Goal: Task Accomplishment & Management: Manage account settings

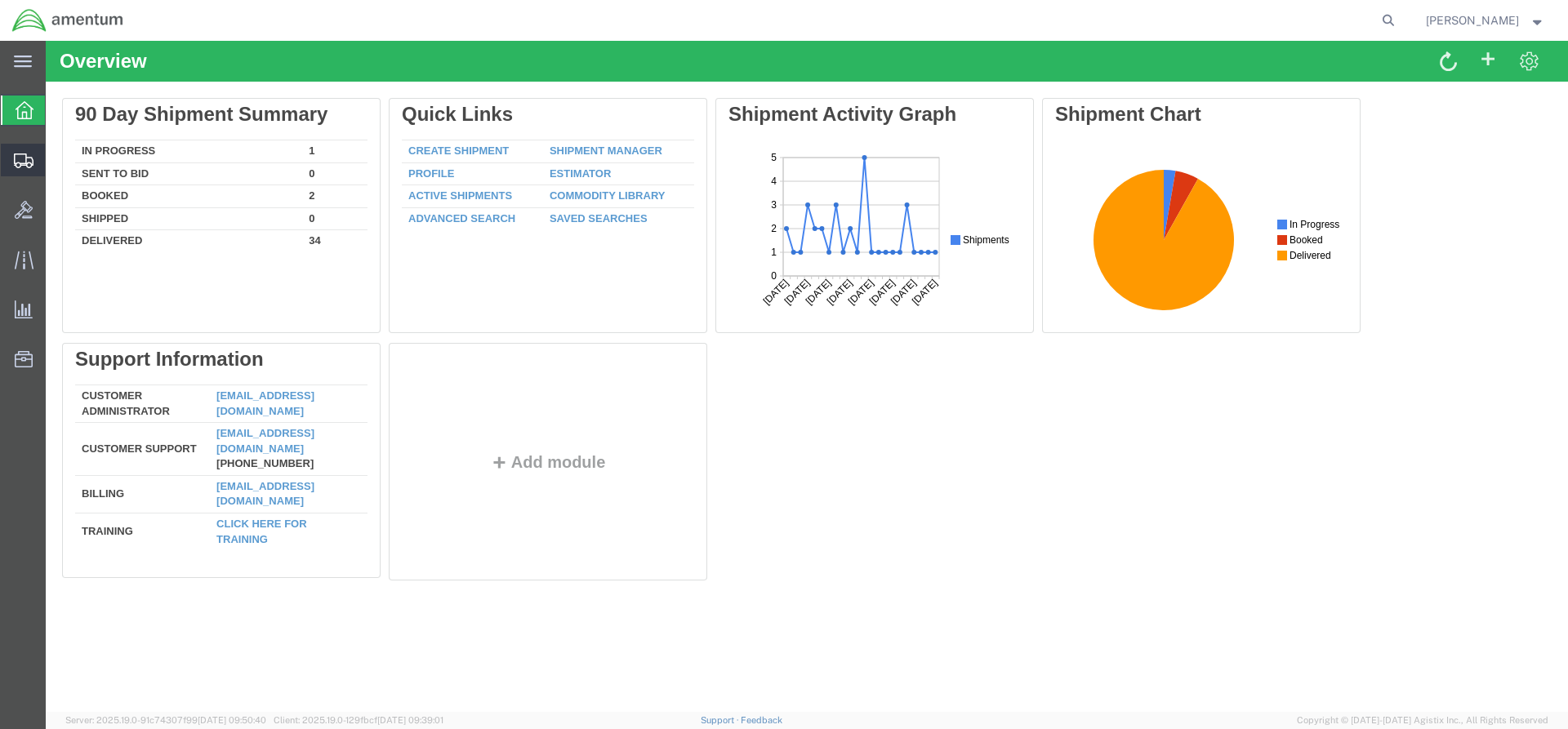
click at [56, 160] on span "Shipments" at bounding box center [51, 160] width 12 height 33
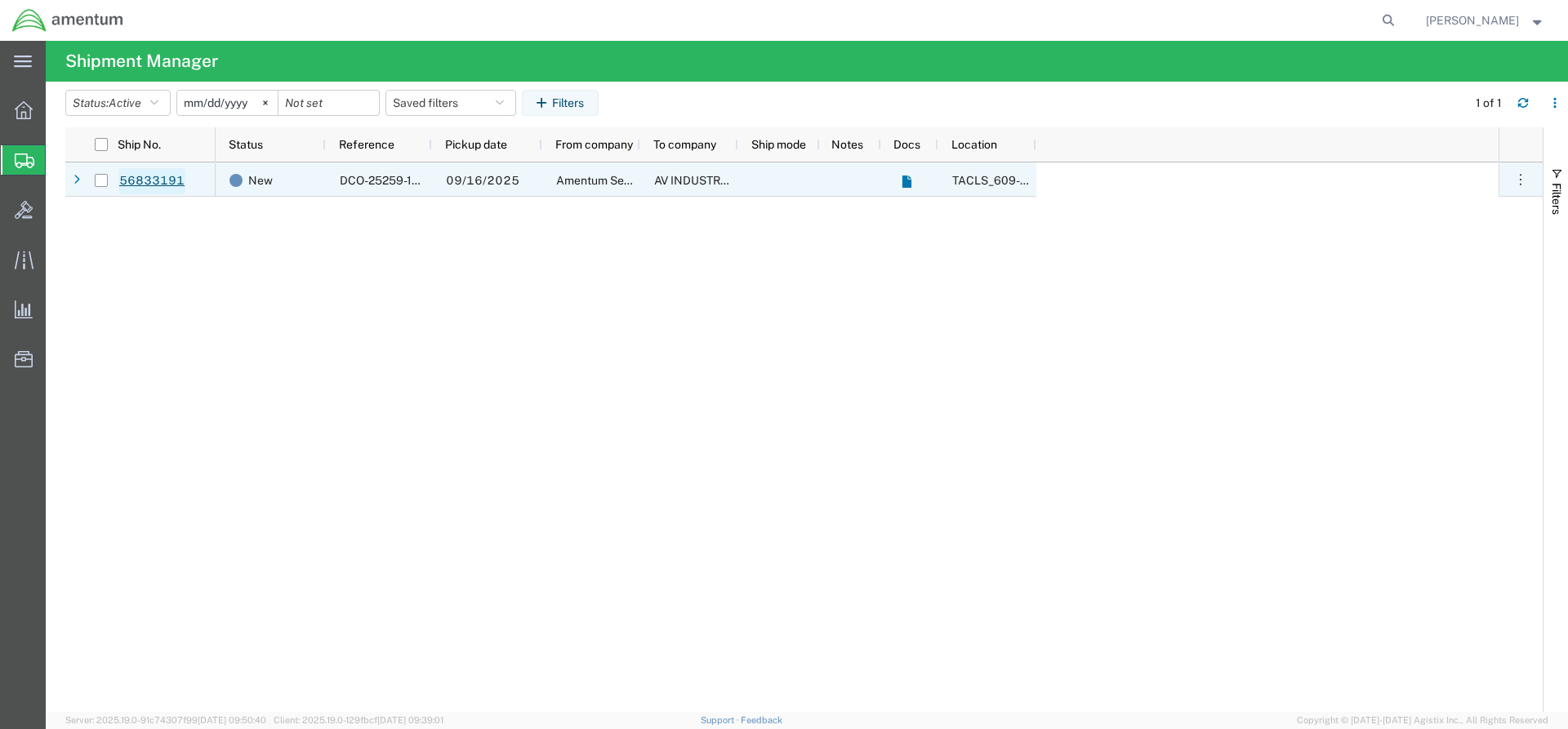
click at [174, 185] on link "56833191" at bounding box center [152, 181] width 67 height 26
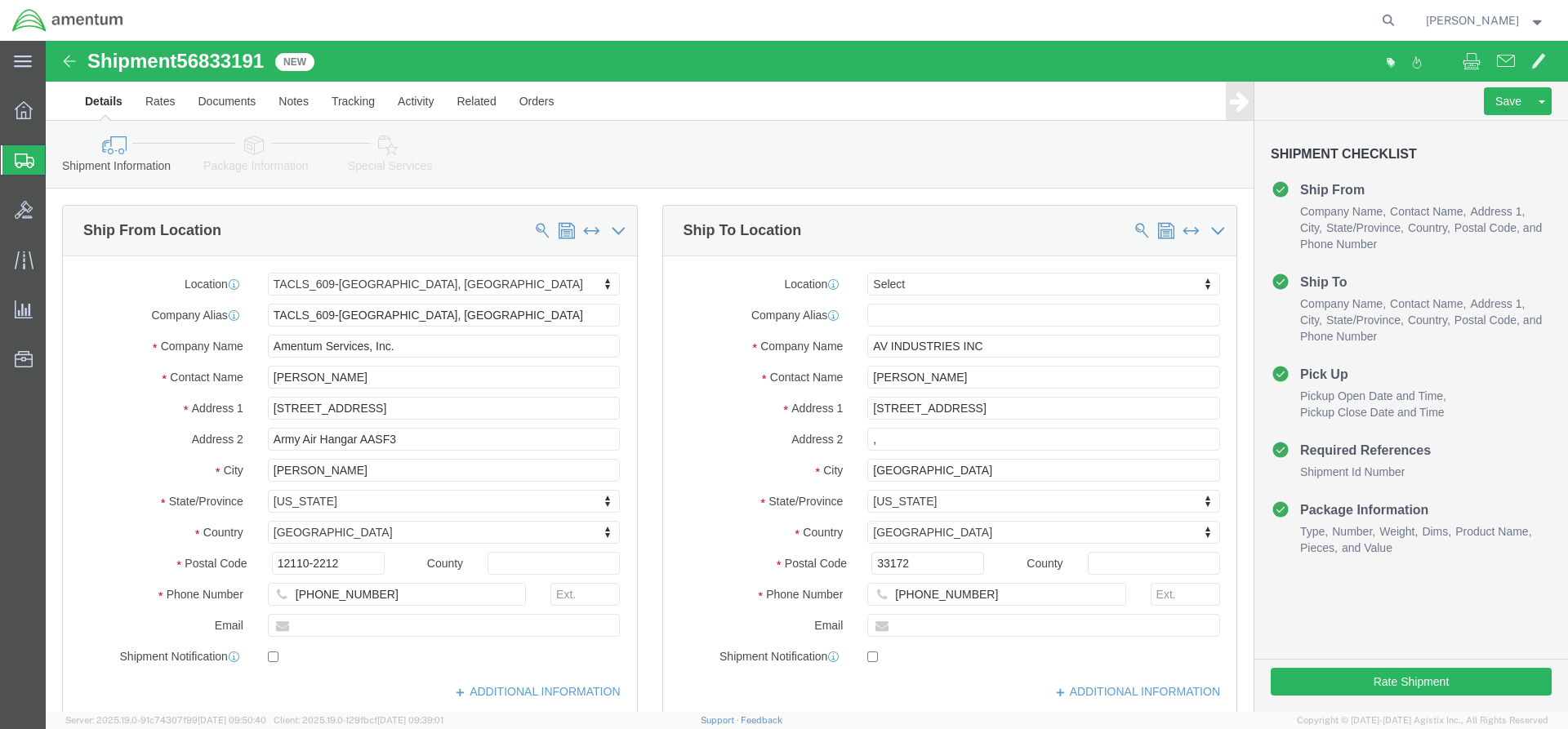
select select "42710"
select select
click button "Rate Shipment"
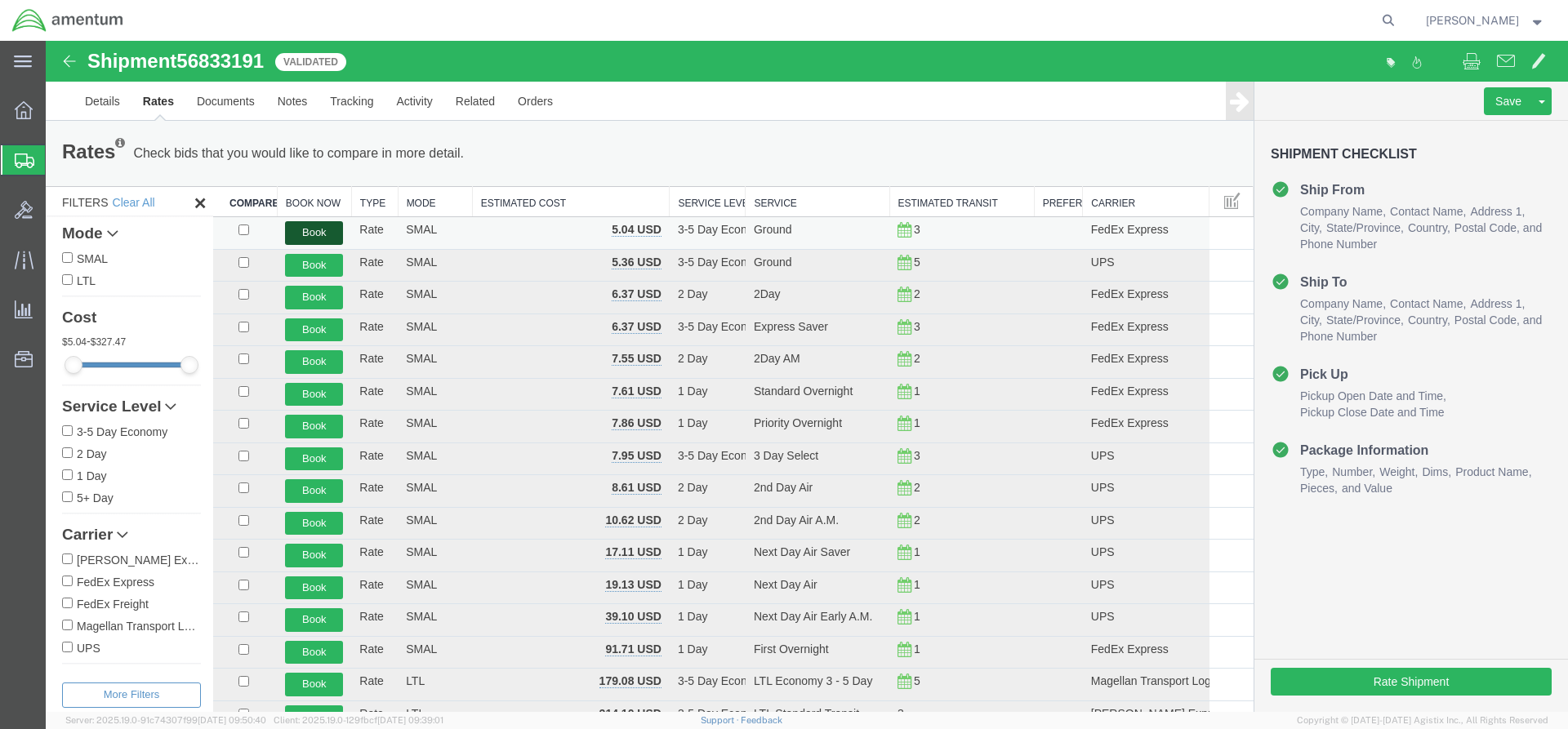
click at [328, 237] on button "Book" at bounding box center [314, 233] width 58 height 24
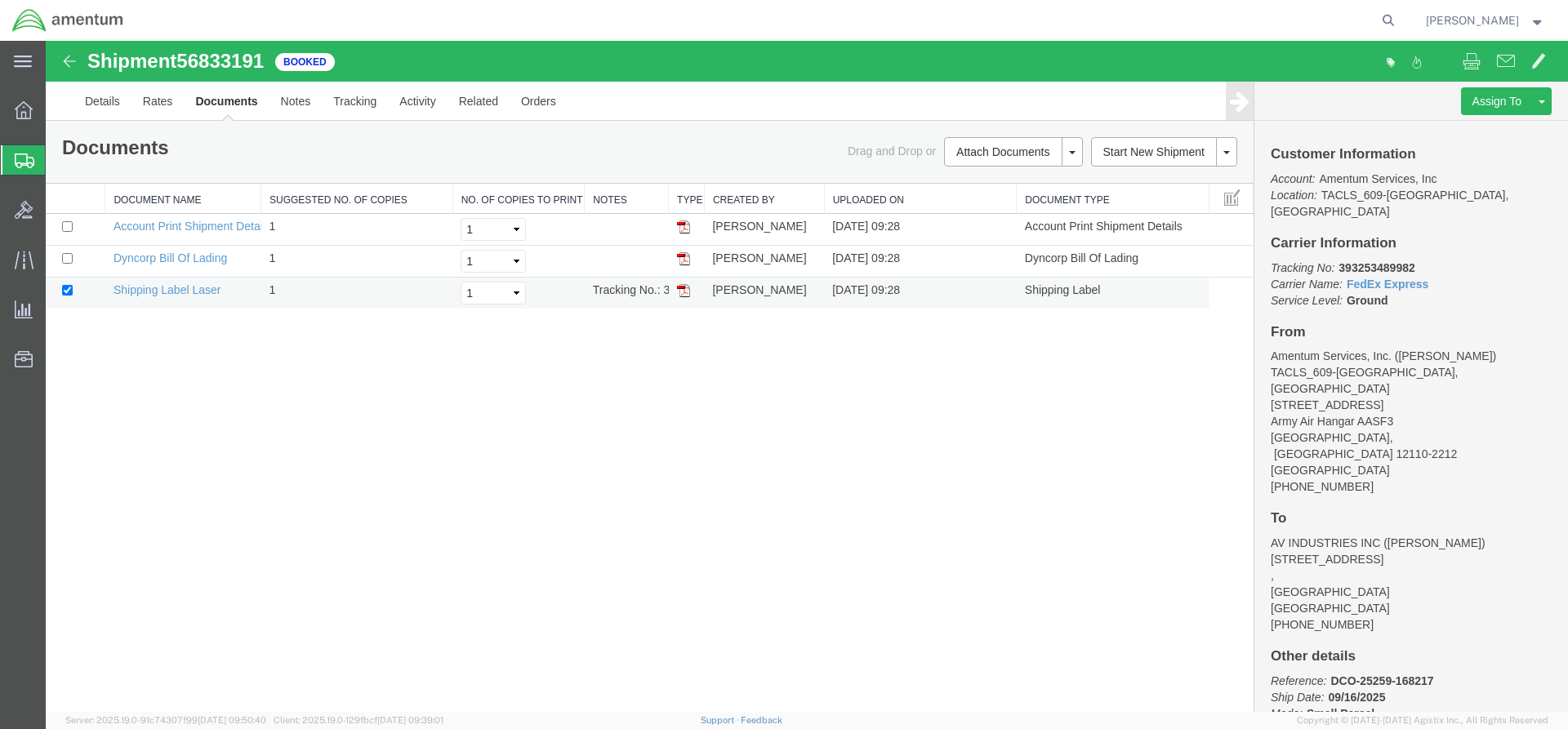
click at [688, 291] on img at bounding box center [683, 290] width 13 height 13
click at [58, 156] on span "Shipments" at bounding box center [52, 160] width 13 height 33
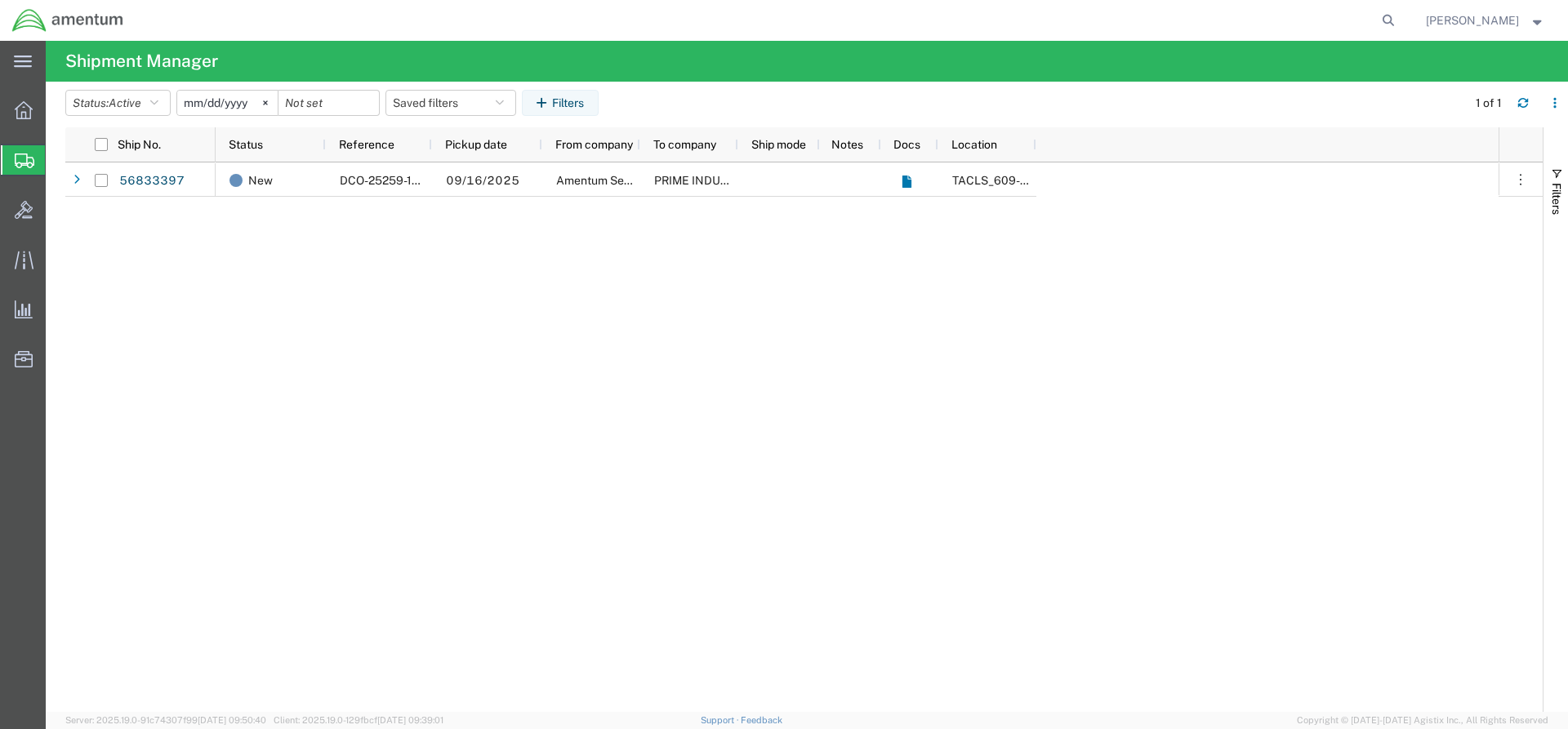
click at [284, 251] on div "New DCO-25259-168220 09/16/2025 Amentum Services, Inc. PRIME INDUSTRIES INC TAC…" at bounding box center [857, 437] width 1282 height 549
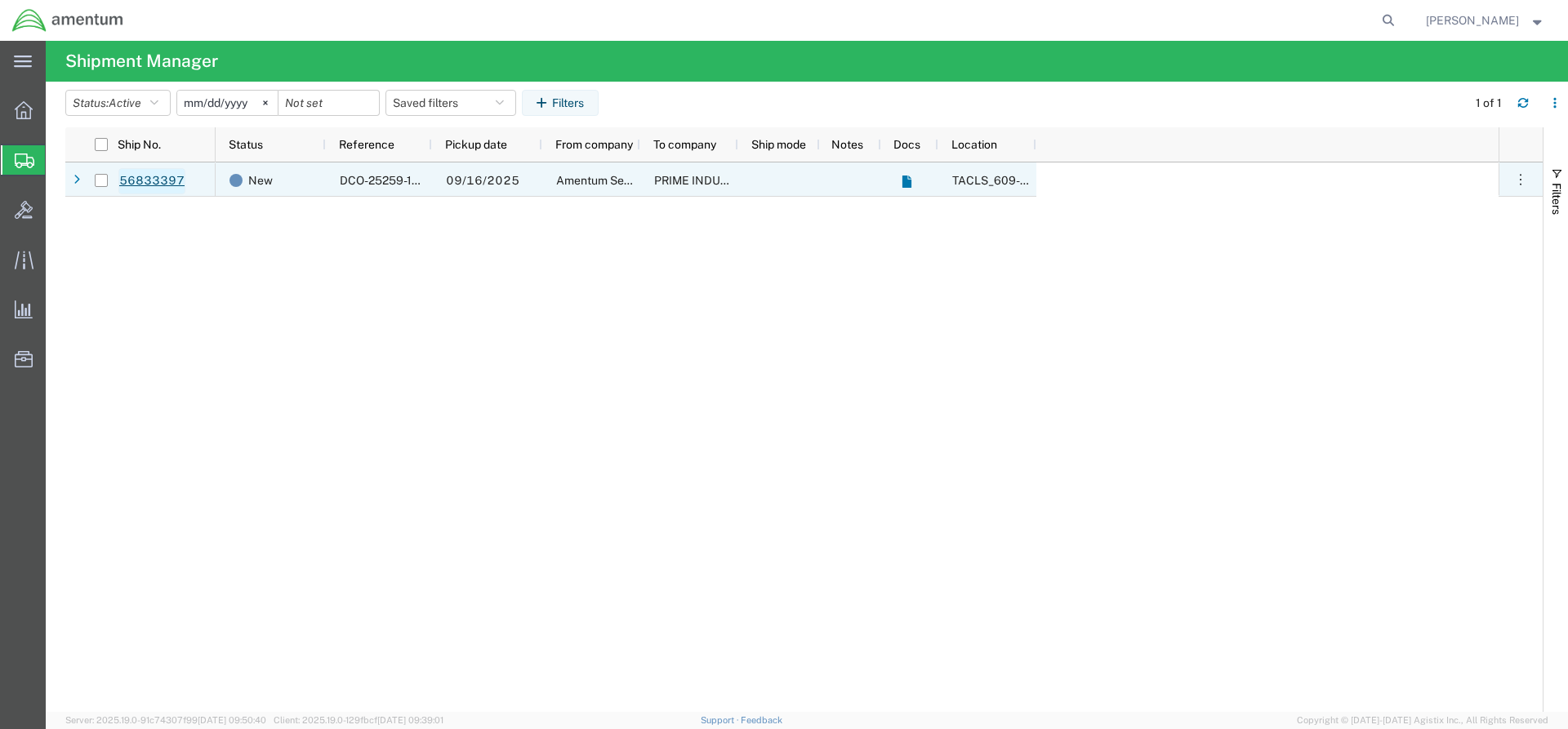
click at [136, 175] on link "56833397" at bounding box center [152, 181] width 67 height 26
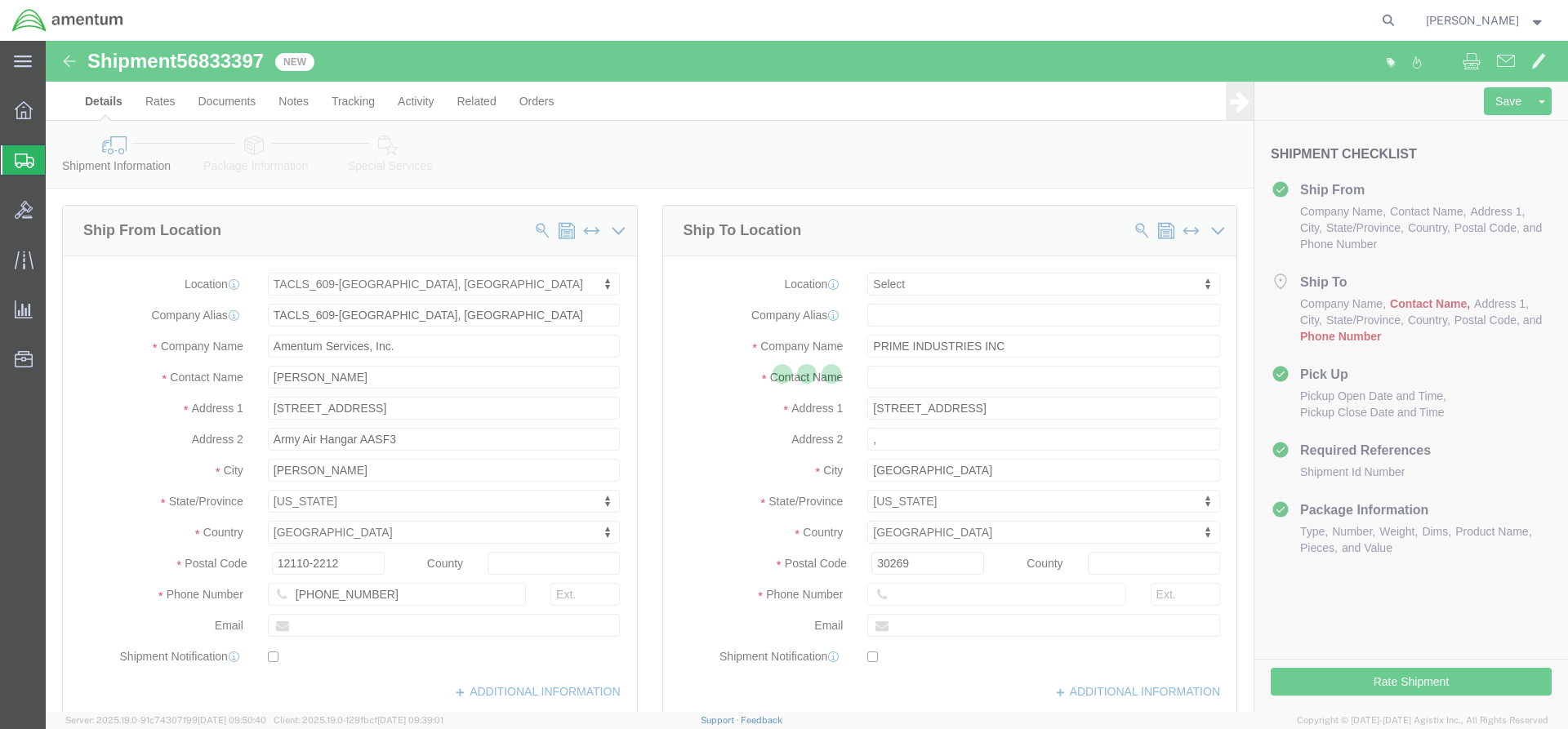
select select "42710"
select select
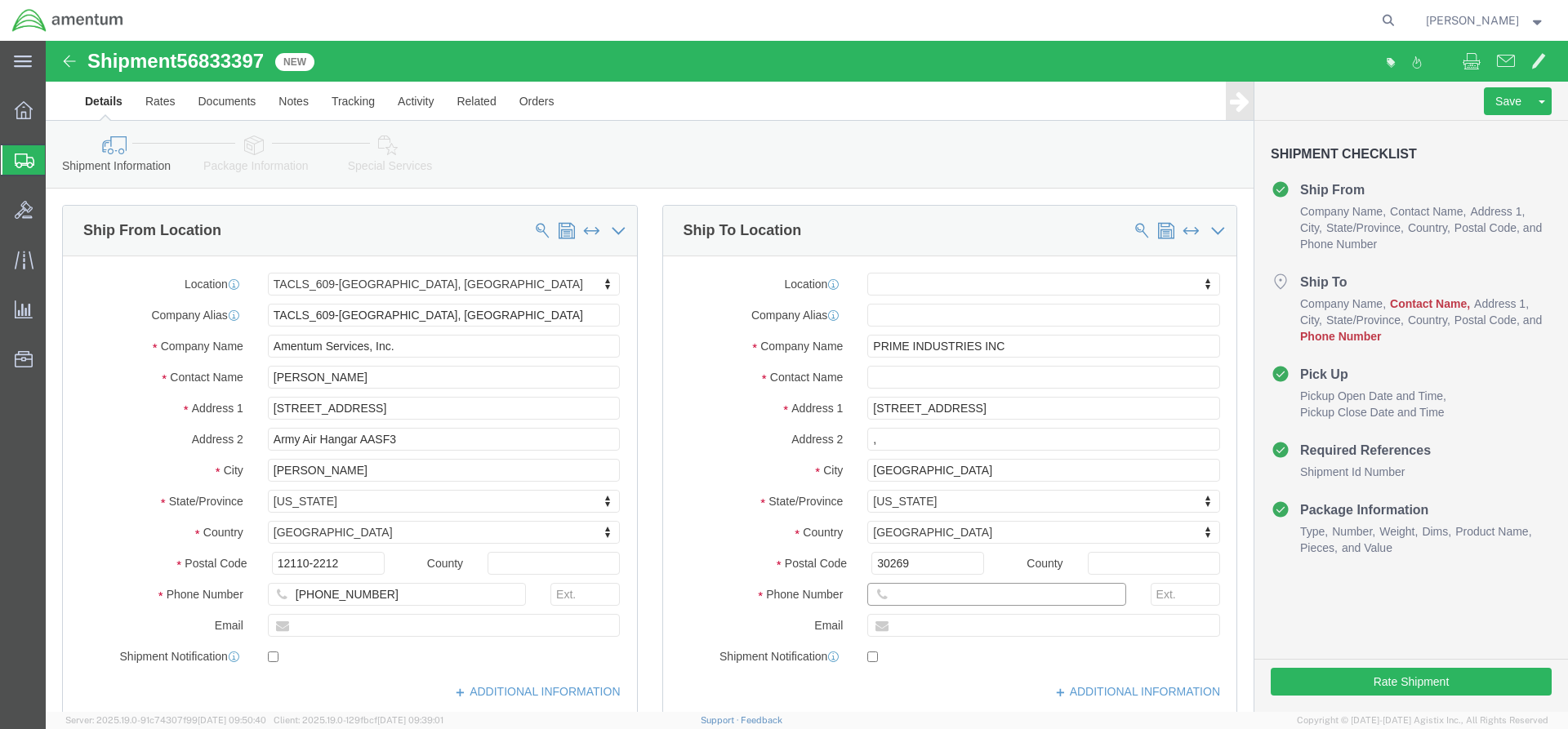
paste input "770) 632-1851"
click input "770) 632-1851"
type input "770-632-1851"
click input "text"
click input "Prime industries"
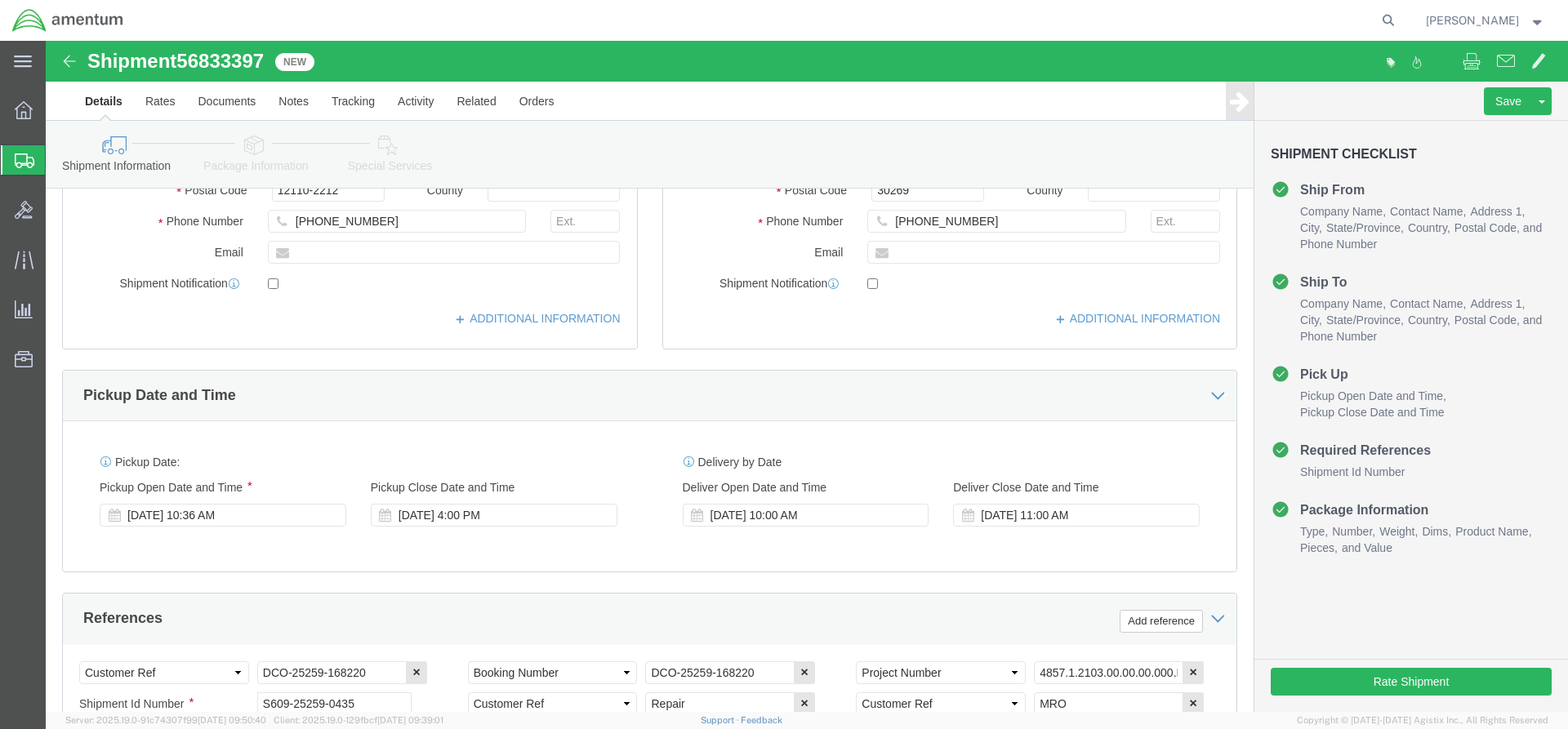
scroll to position [82, 0]
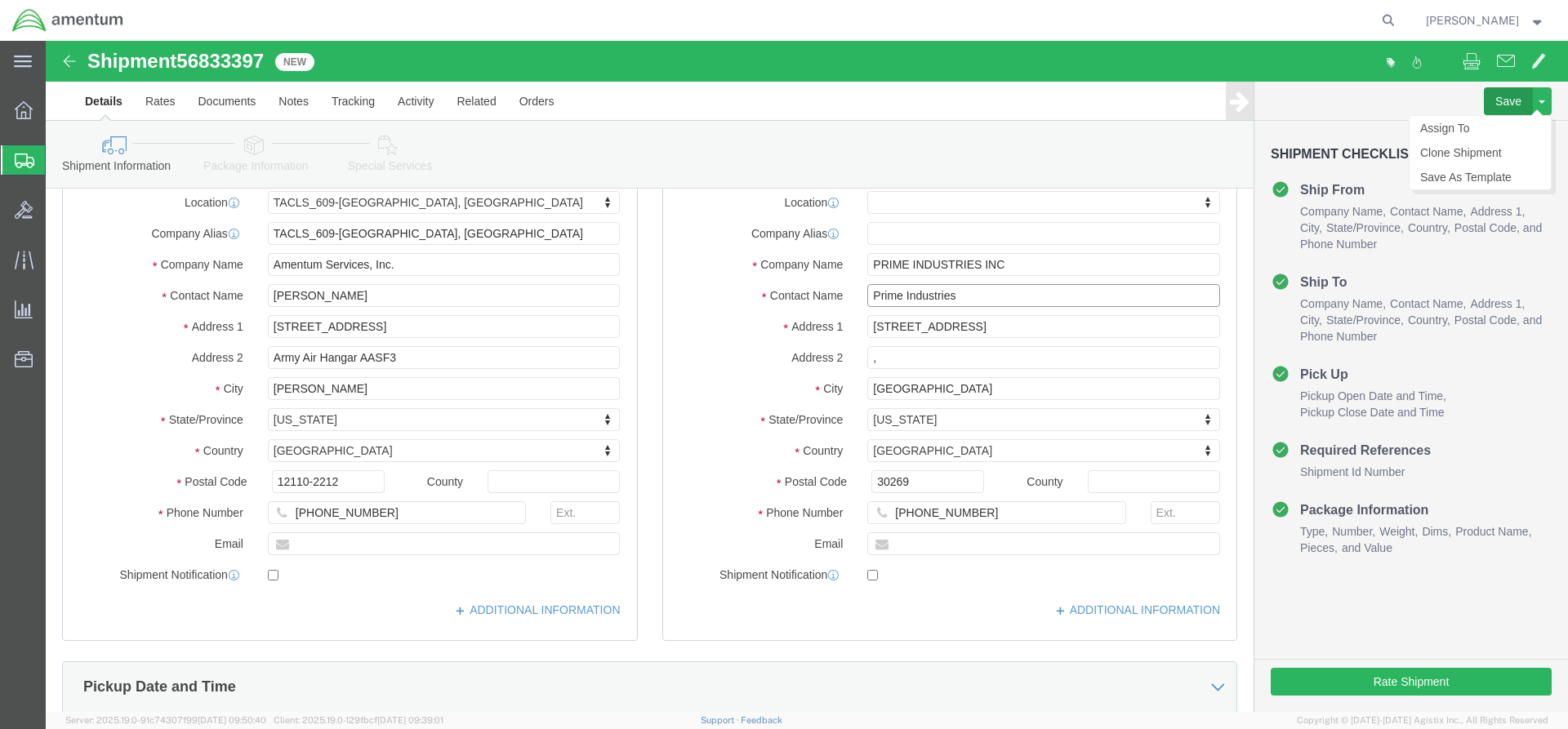
type input "Prime Industries"
click button "Save"
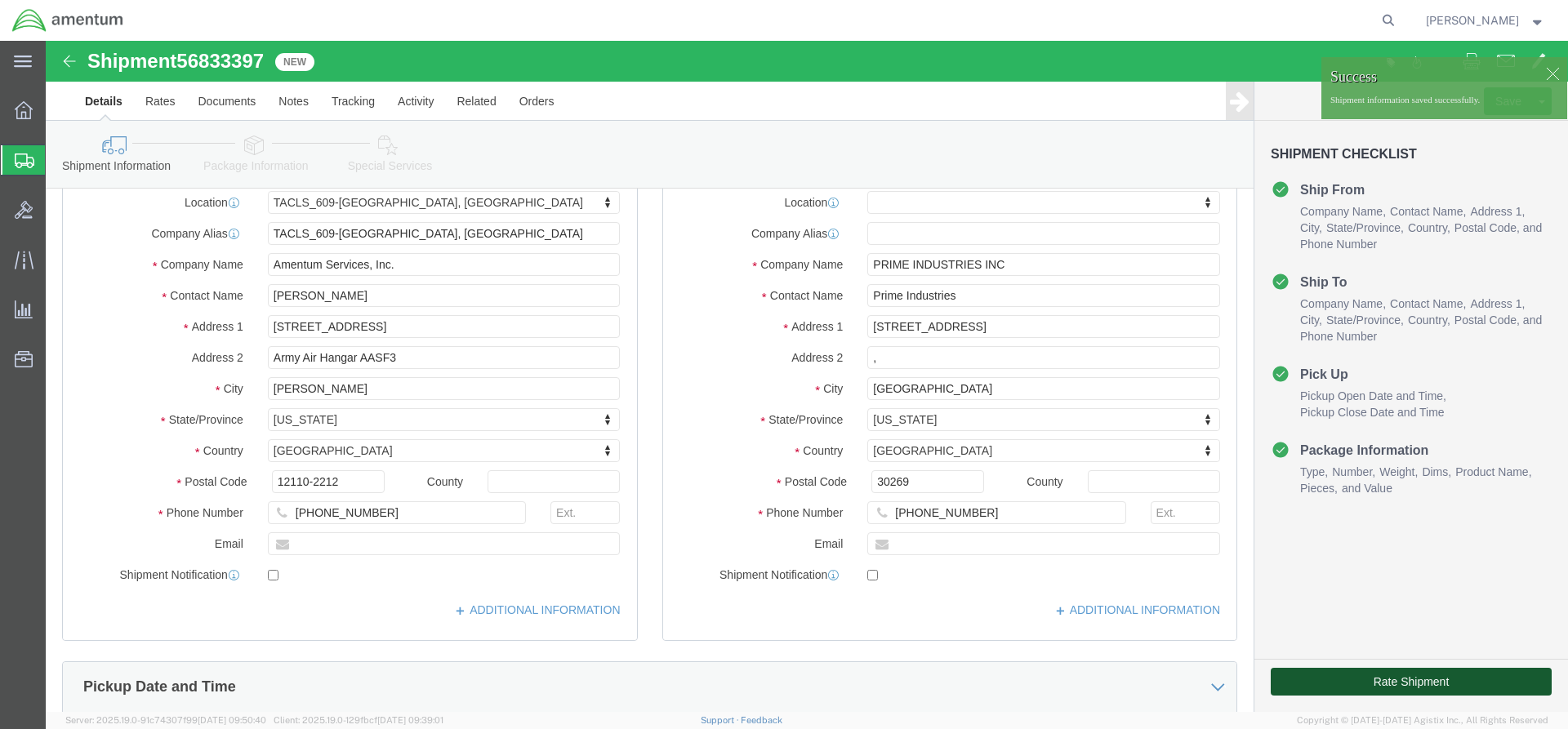
click button "Rate Shipment"
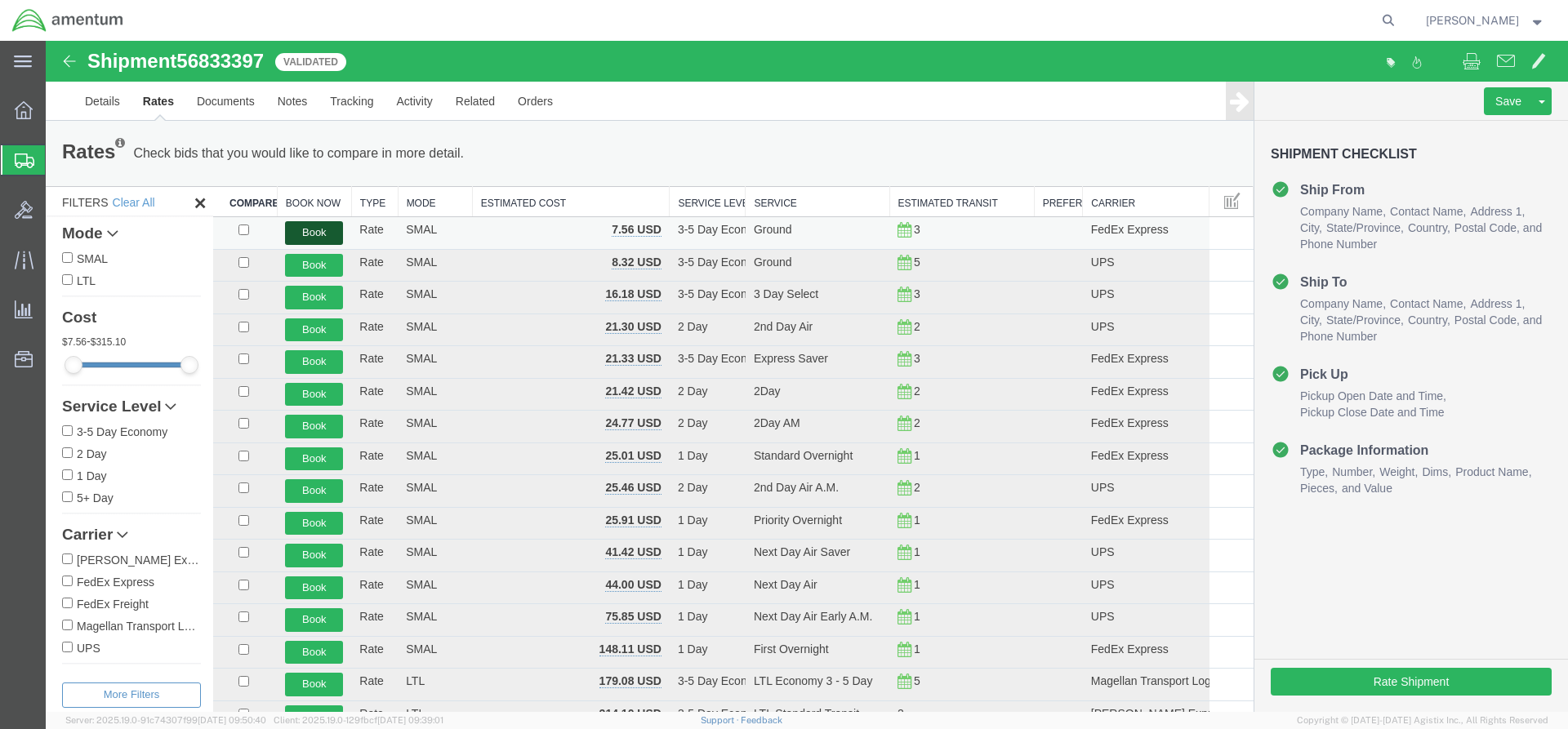
click at [314, 234] on button "Book" at bounding box center [314, 233] width 58 height 24
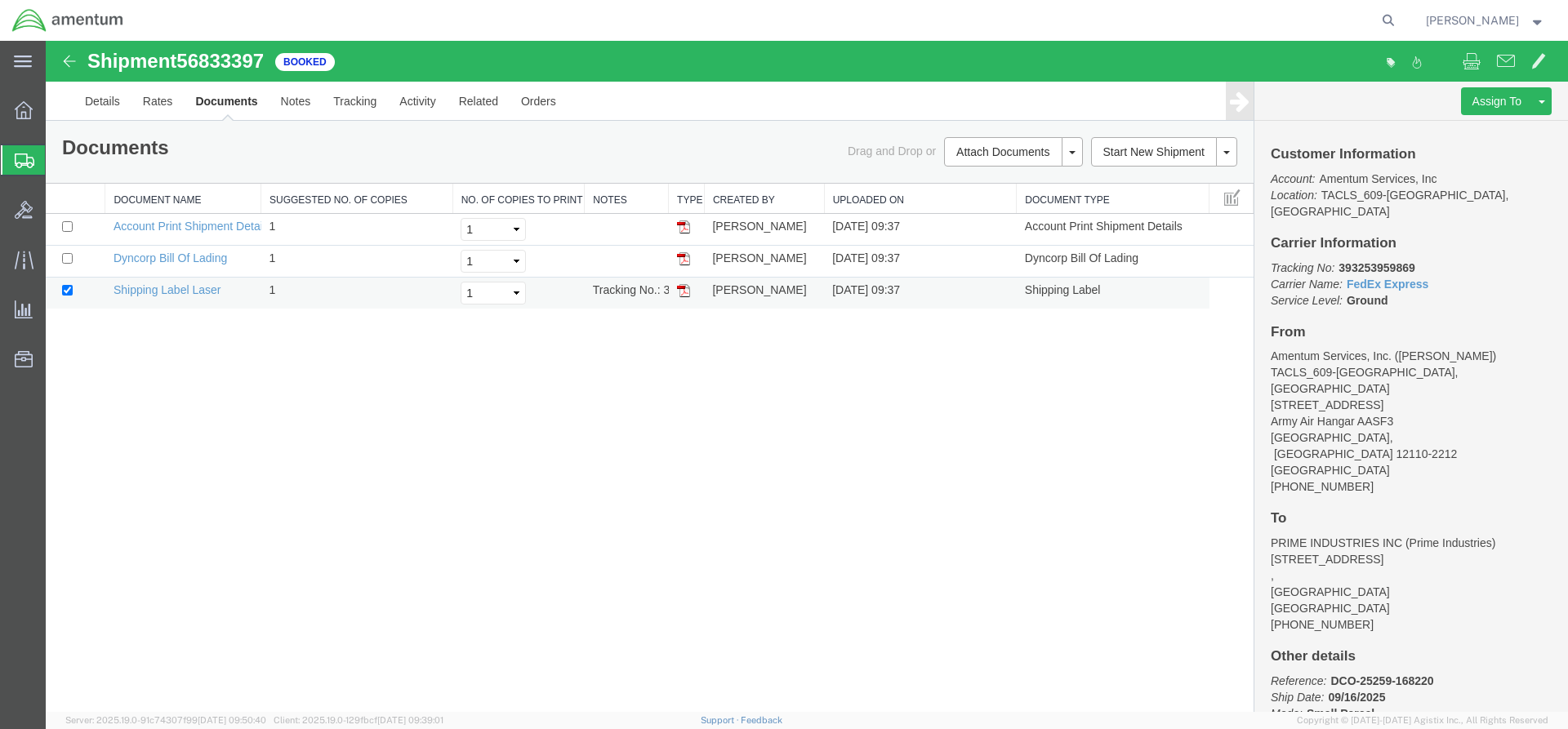
click at [686, 290] on img at bounding box center [683, 290] width 13 height 13
